Goal: Go to known website: Access a specific website the user already knows

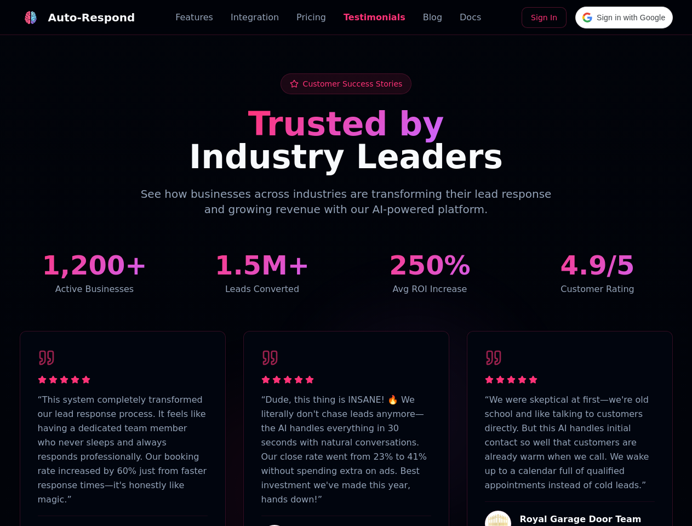
scroll to position [2695, 0]
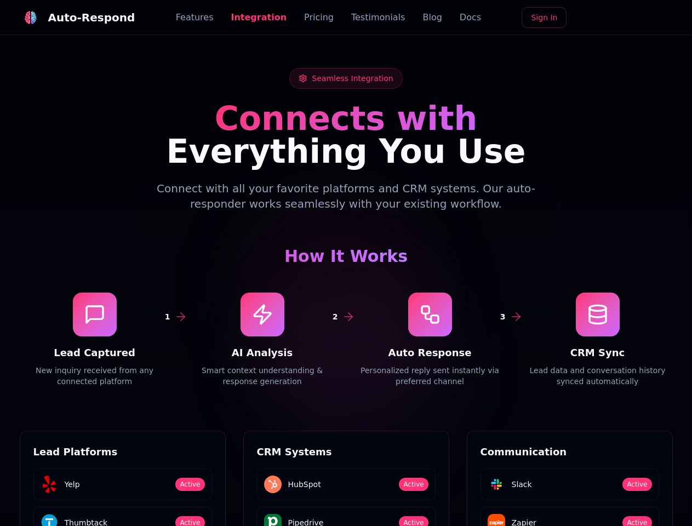
scroll to position [1481, 0]
